Goal: Task Accomplishment & Management: Manage account settings

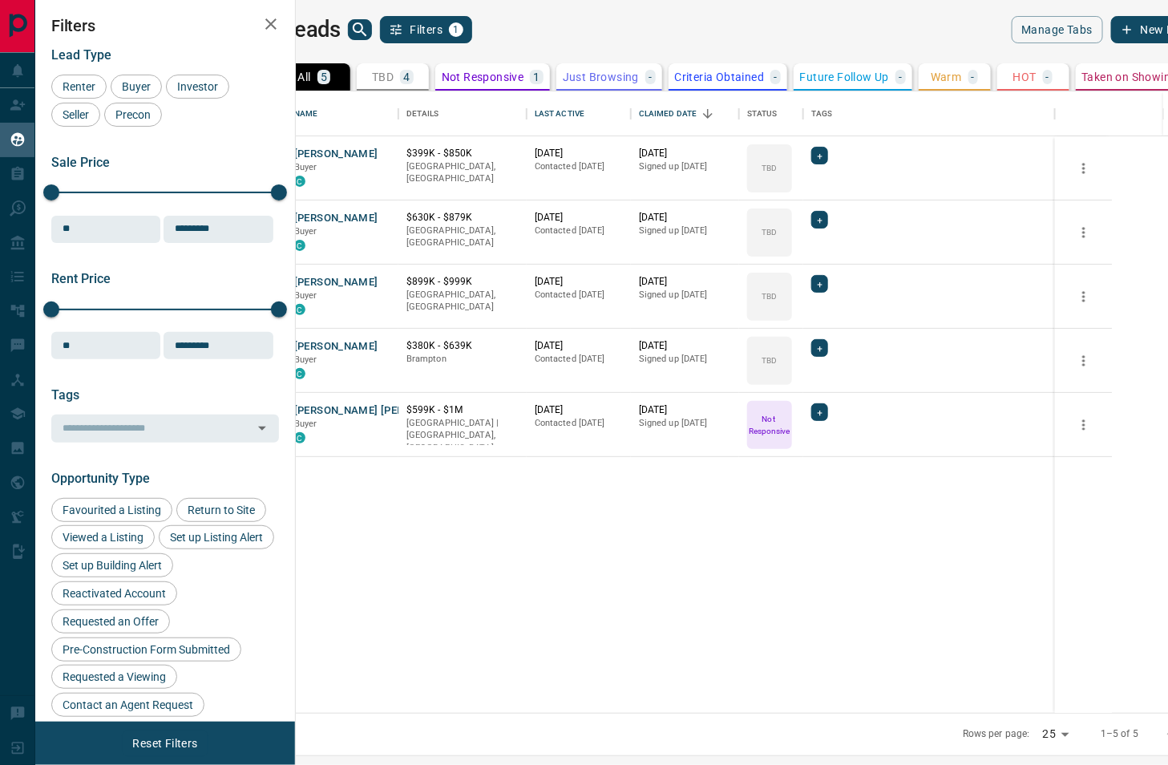
scroll to position [622, 866]
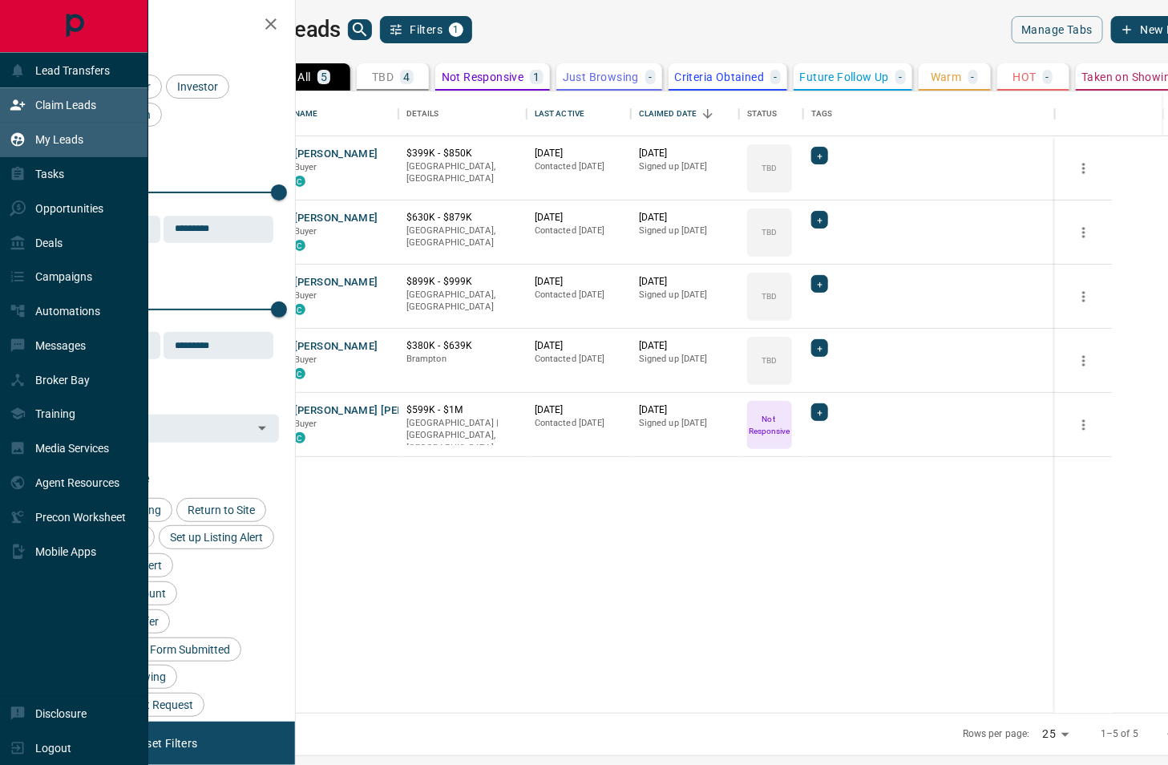
click at [35, 115] on div "Claim Leads" at bounding box center [53, 105] width 87 height 26
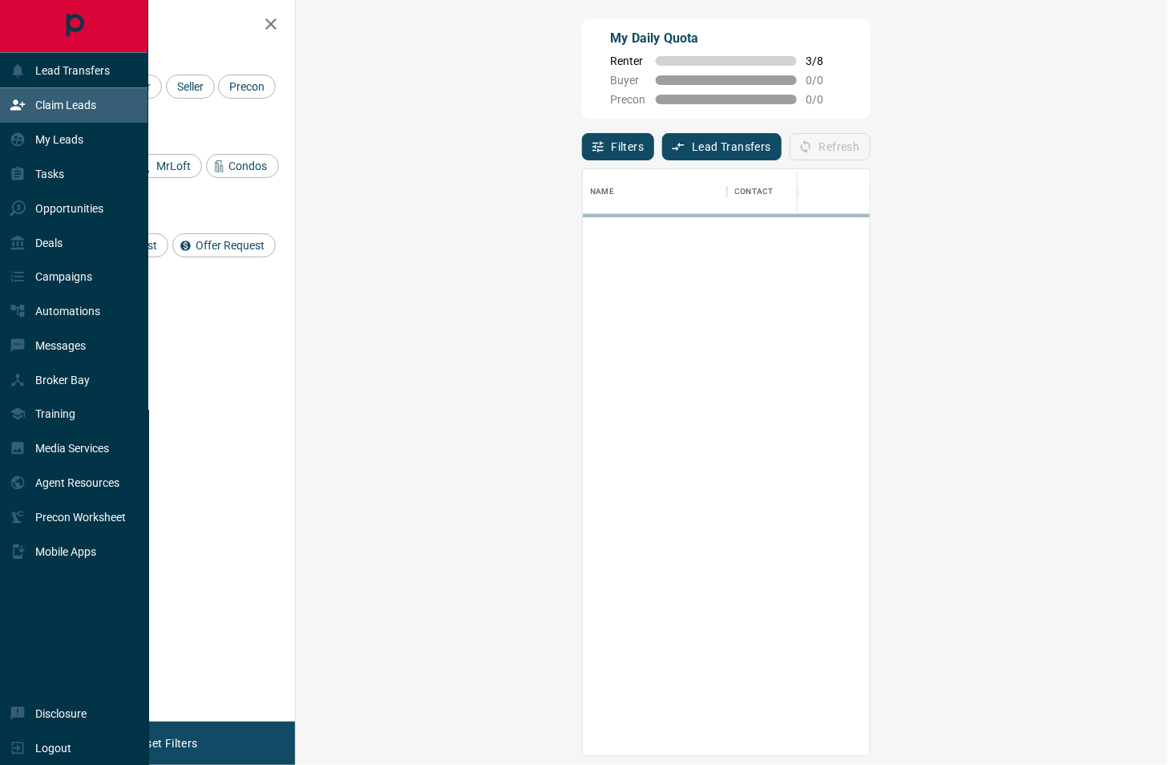
scroll to position [586, 838]
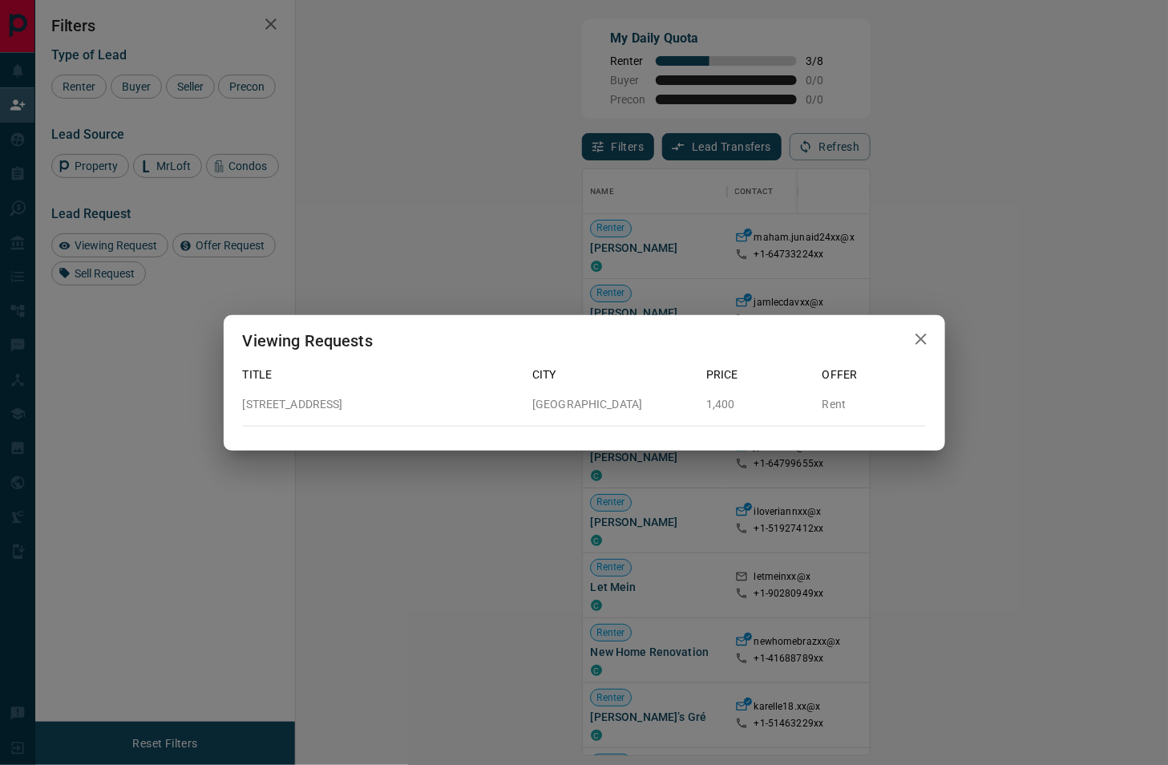
click at [911, 338] on icon "button" at bounding box center [920, 338] width 19 height 19
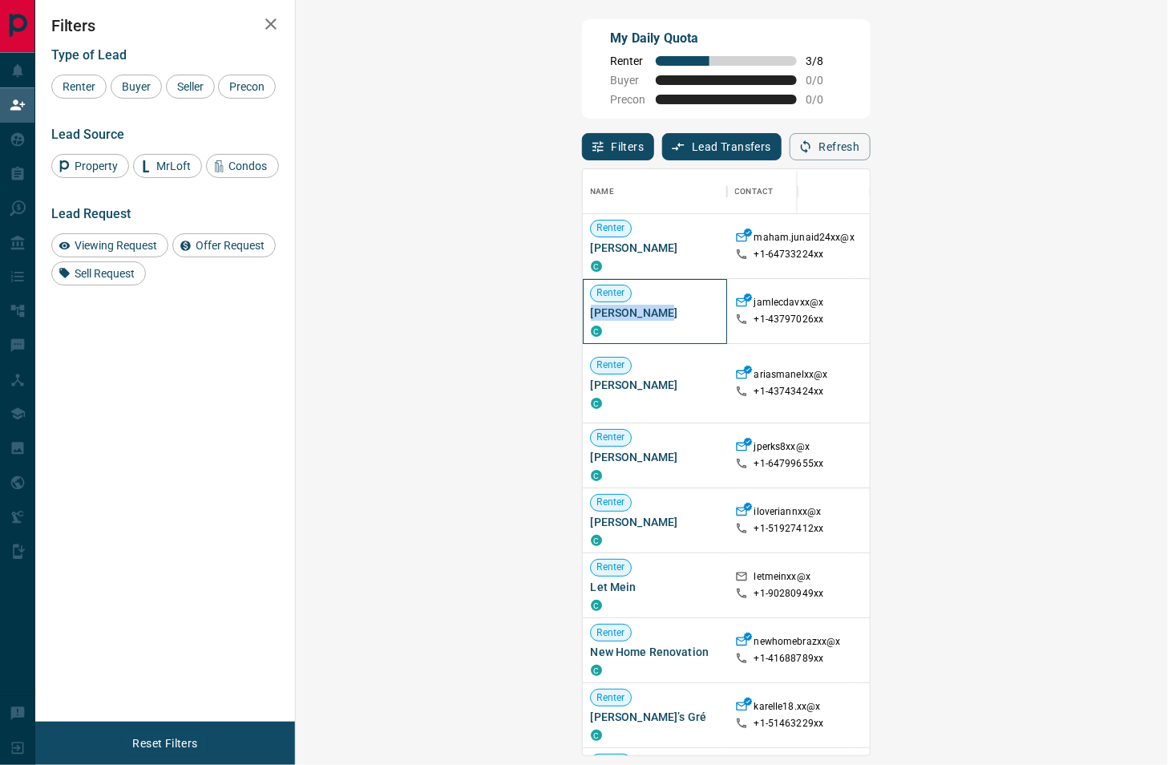
drag, startPoint x: 382, startPoint y: 310, endPoint x: 312, endPoint y: 313, distance: 70.6
click at [583, 313] on div "Renter Jamlec [PERSON_NAME]" at bounding box center [655, 311] width 144 height 65
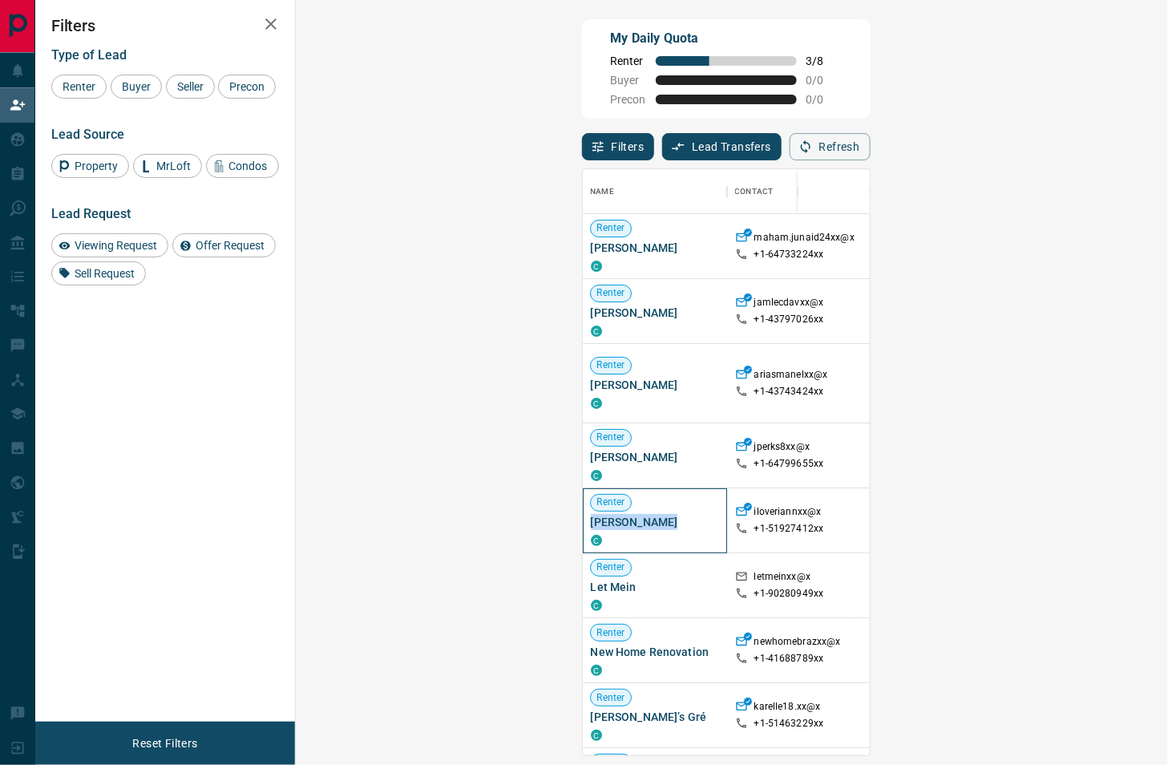
drag, startPoint x: 392, startPoint y: 520, endPoint x: 314, endPoint y: 520, distance: 77.7
click at [591, 520] on span "[PERSON_NAME]" at bounding box center [655, 522] width 128 height 16
copy span "[PERSON_NAME]"
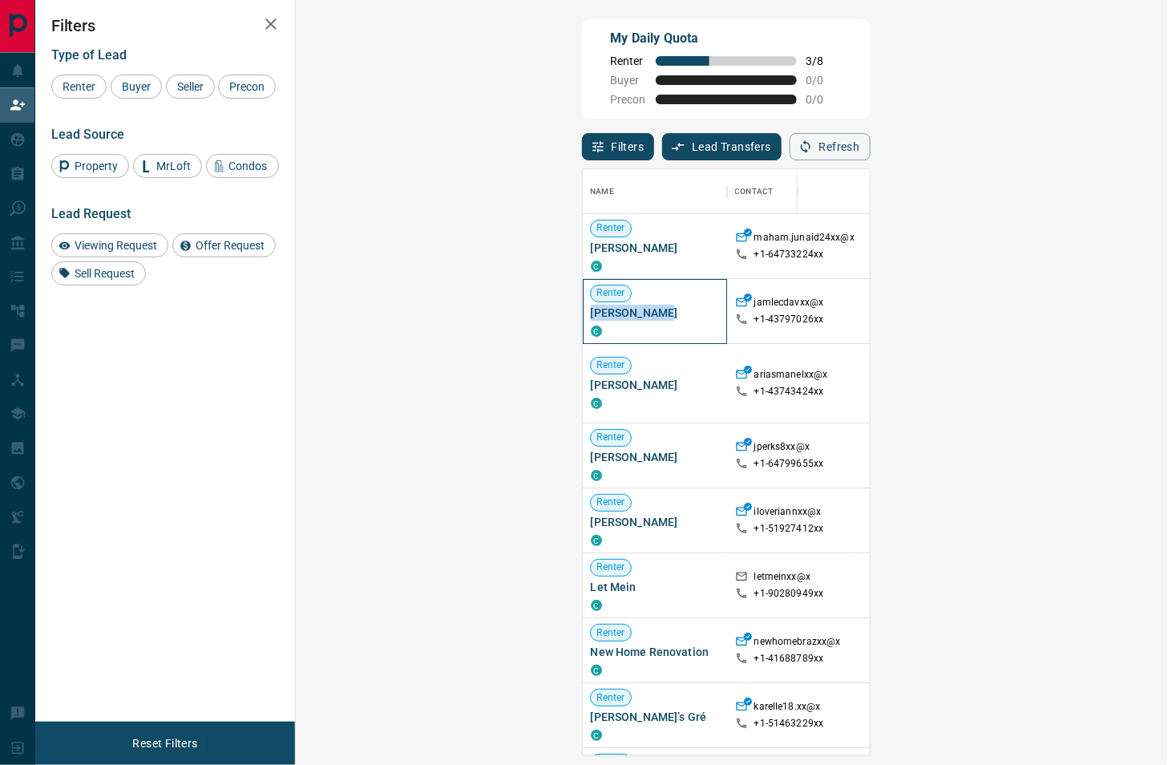
copy span "[PERSON_NAME]"
drag, startPoint x: 392, startPoint y: 308, endPoint x: 317, endPoint y: 310, distance: 75.4
click at [591, 309] on span "[PERSON_NAME]" at bounding box center [655, 313] width 128 height 16
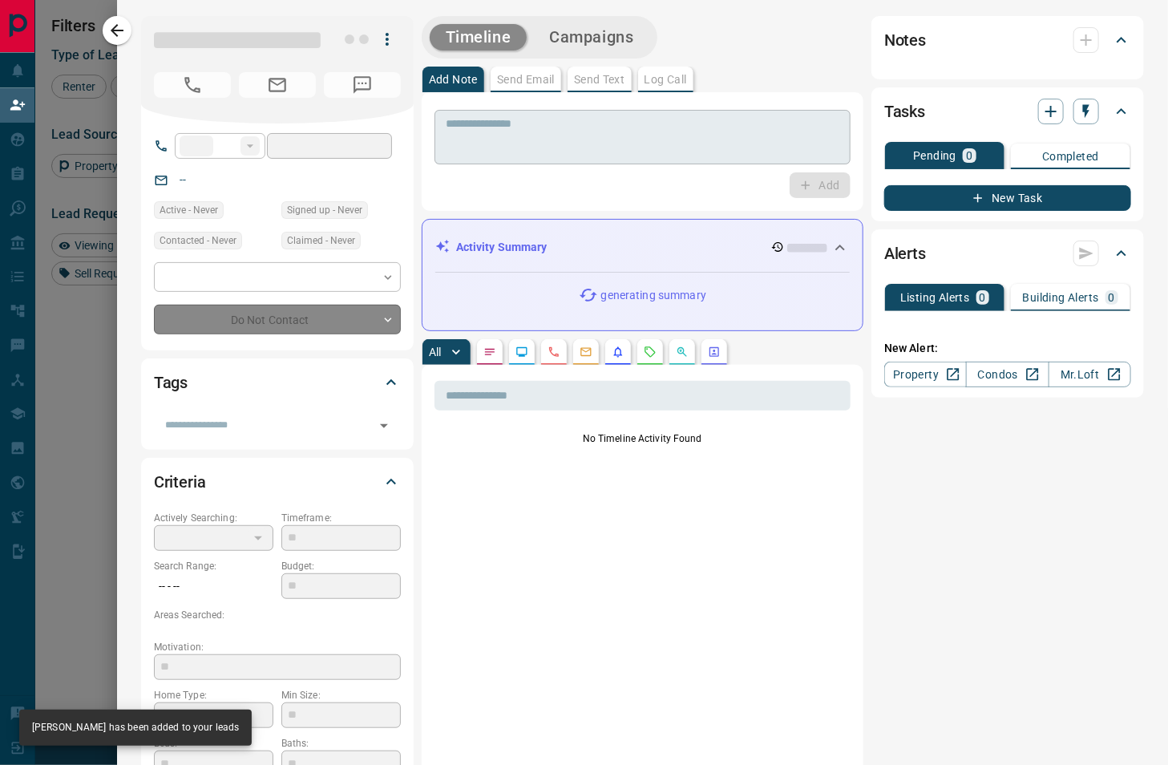
type input "**"
type input "**********"
type input "**"
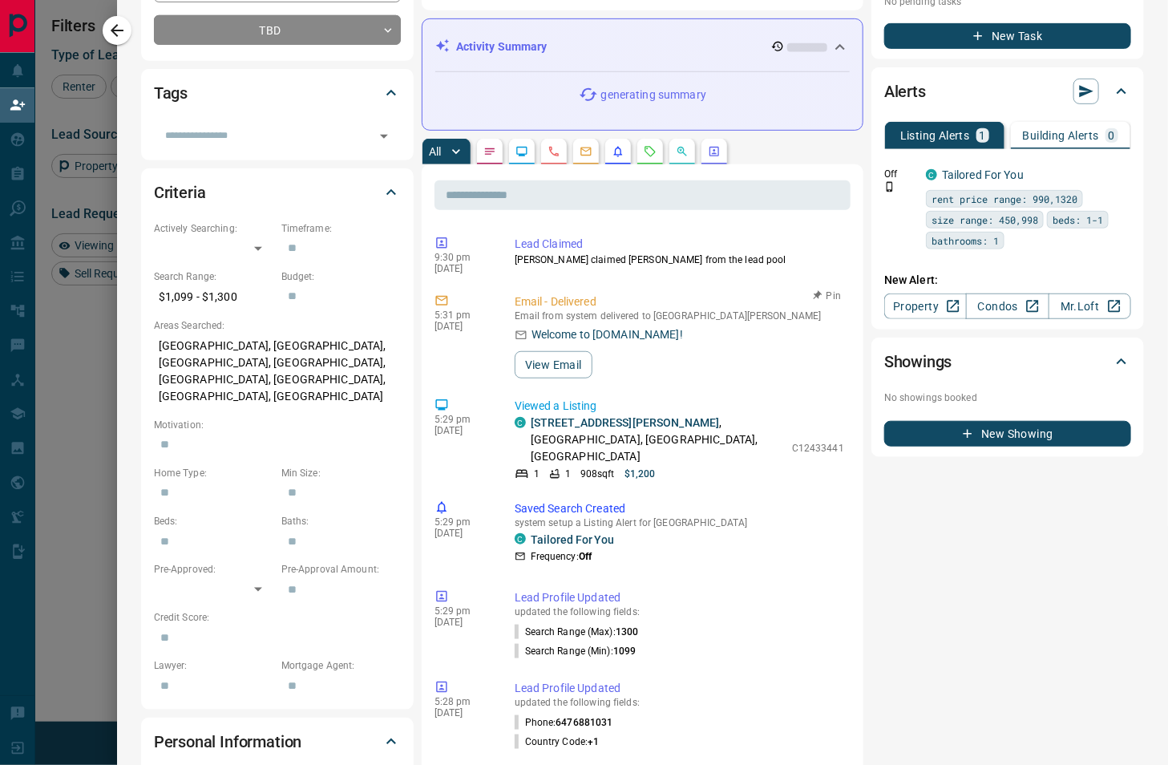
scroll to position [0, 0]
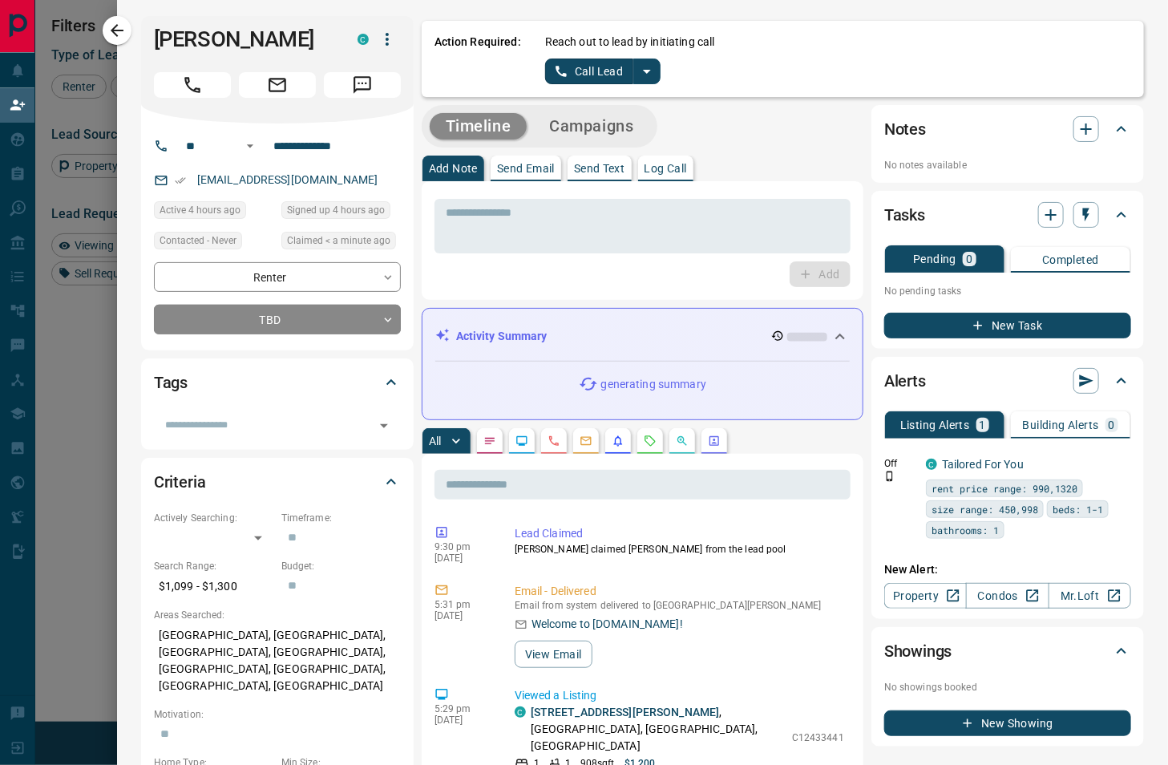
click at [654, 76] on icon "split button" at bounding box center [646, 71] width 19 height 19
click at [621, 126] on li "Log Manual Call" at bounding box center [602, 127] width 98 height 24
click at [604, 80] on button "Log Manual Call" at bounding box center [598, 72] width 106 height 26
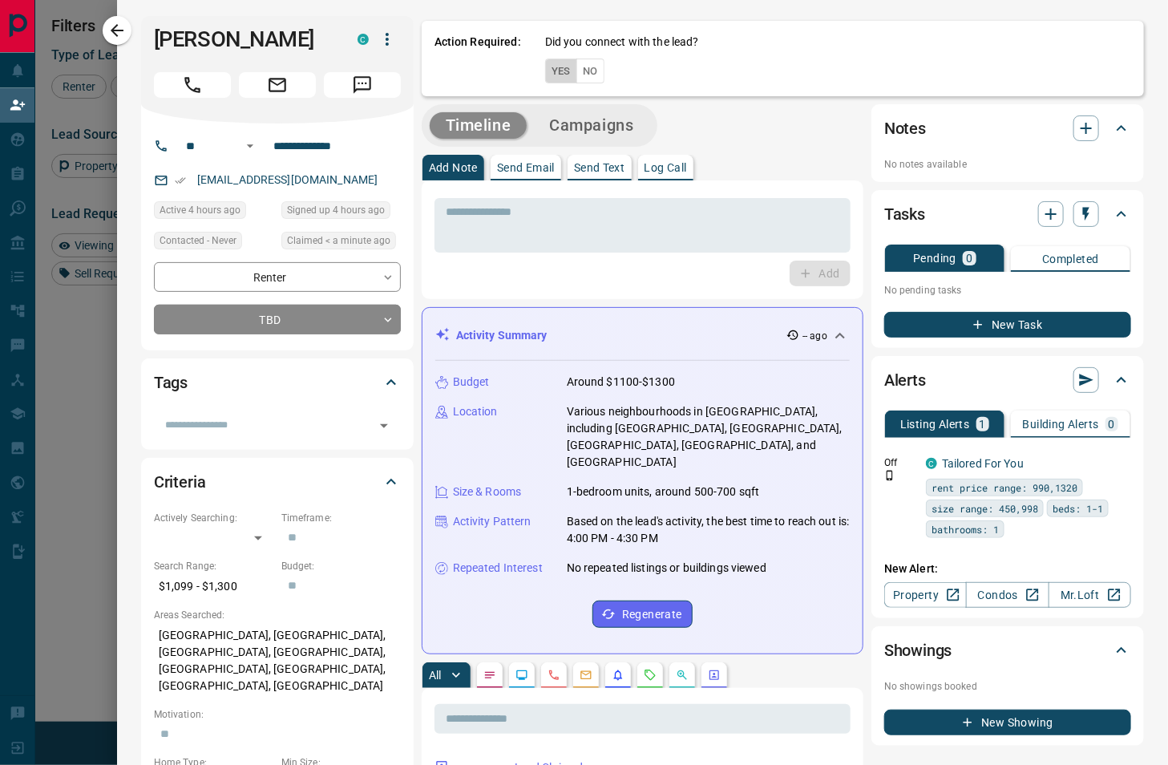
click at [567, 79] on button "Yes" at bounding box center [561, 71] width 32 height 25
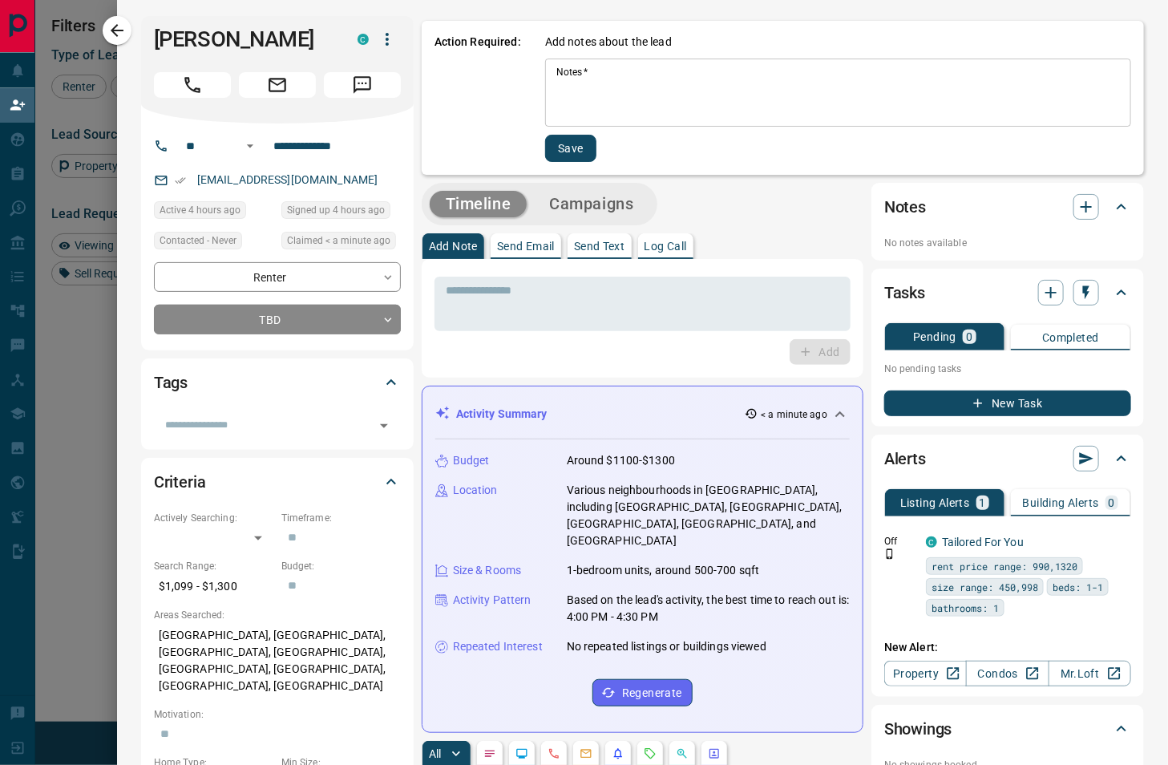
click at [567, 79] on textarea "Notes   *" at bounding box center [837, 93] width 563 height 55
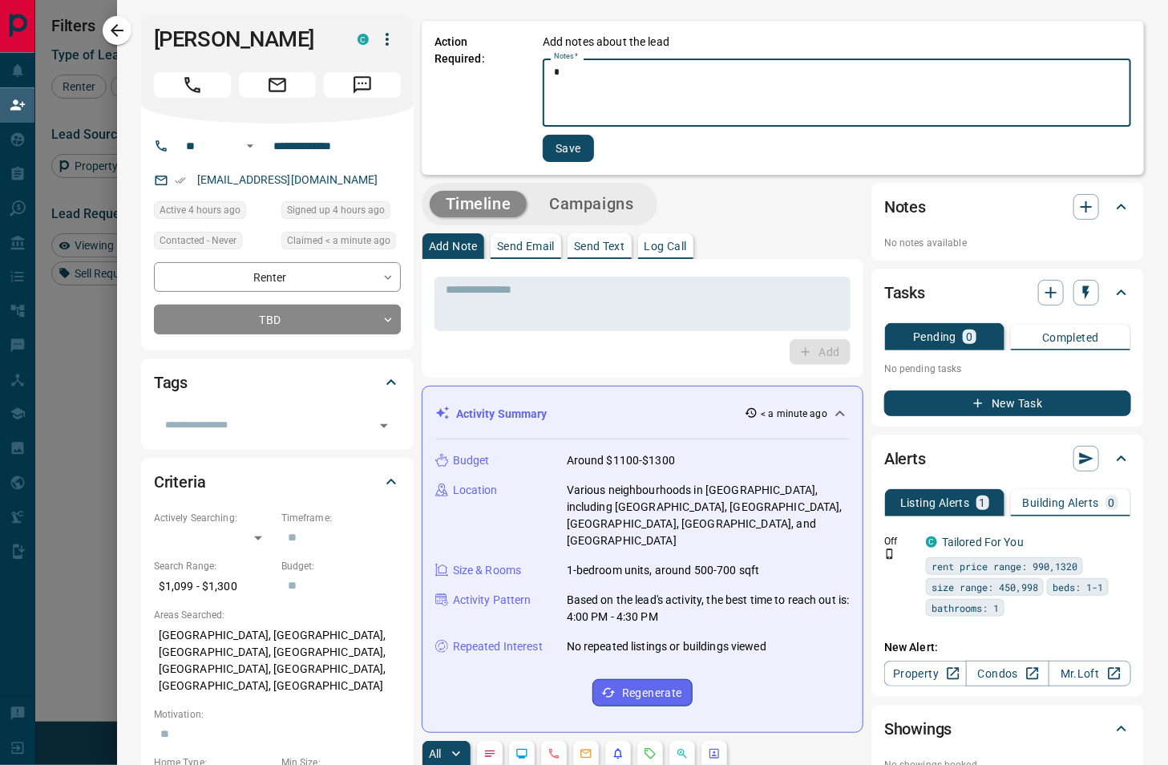
type textarea "*"
click at [567, 156] on button "Save" at bounding box center [568, 148] width 51 height 27
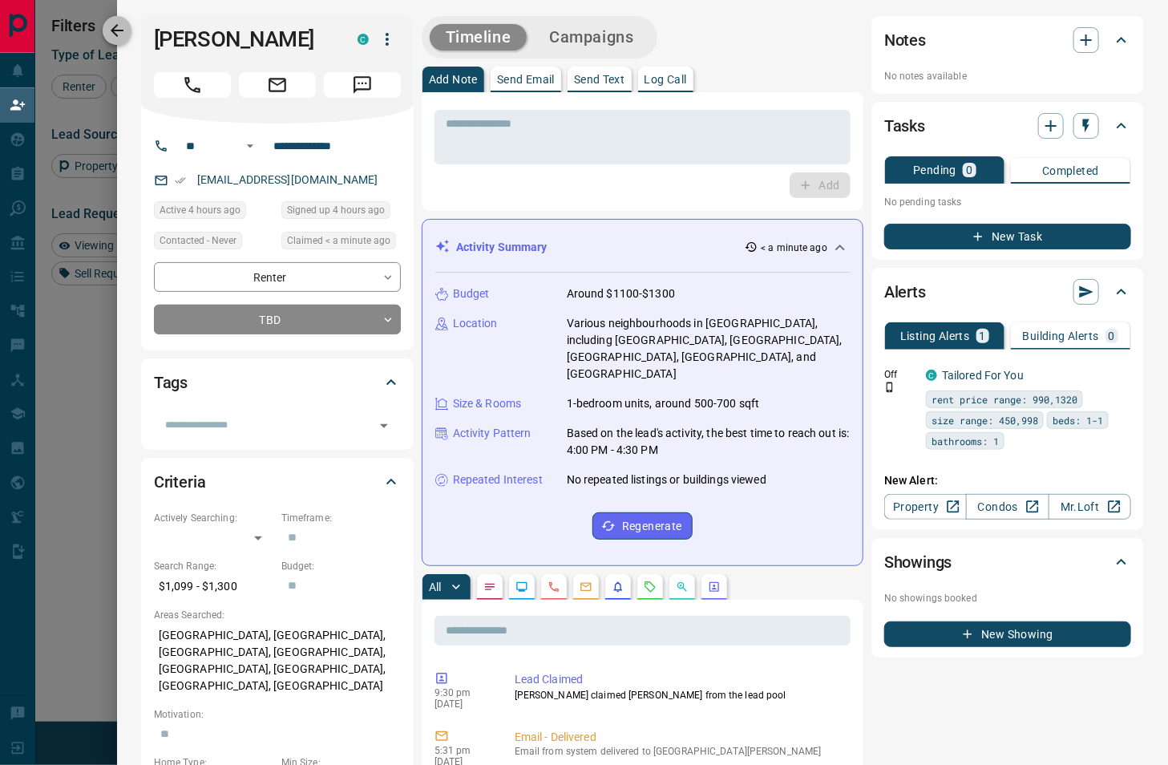
click at [122, 37] on icon "button" at bounding box center [116, 30] width 19 height 19
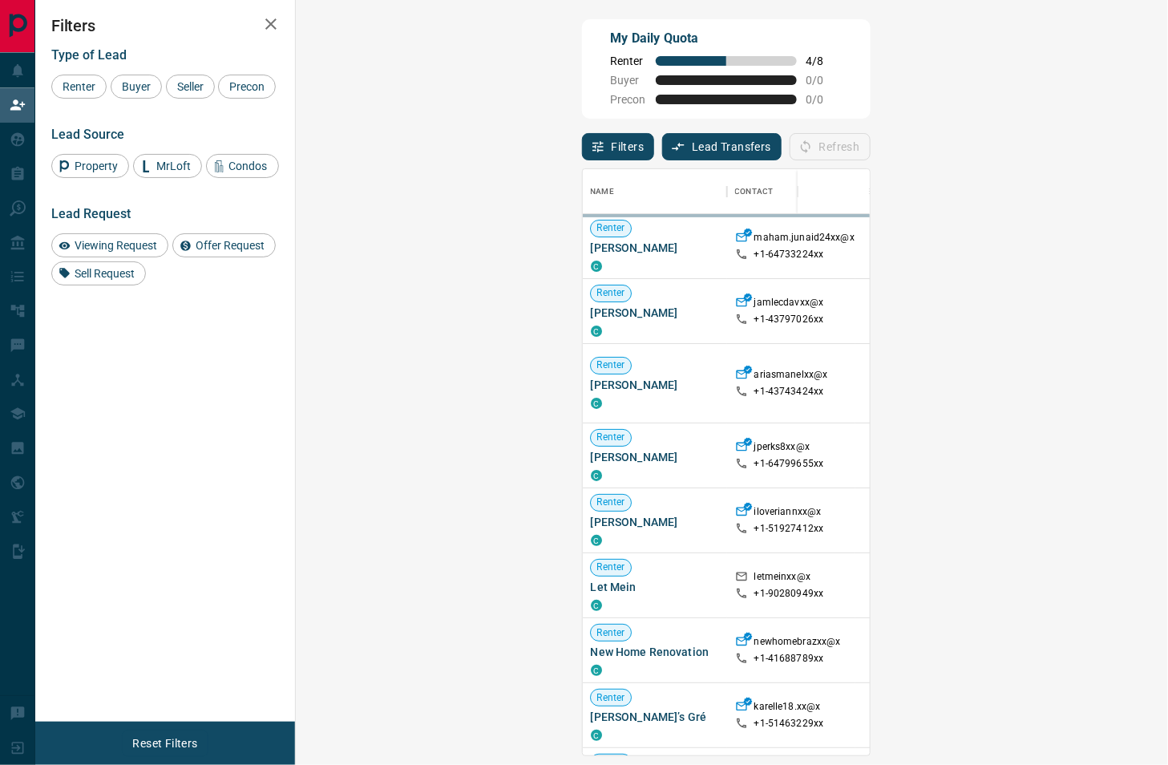
scroll to position [586, 838]
